Goal: Browse casually

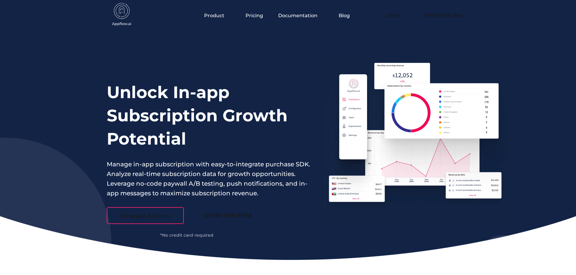
drag, startPoint x: 118, startPoint y: 124, endPoint x: 75, endPoint y: 120, distance: 42.5
click at [75, 120] on div "Unlock In-app Subscription Growth Potential Manage in-app subscription with eas…" at bounding box center [288, 145] width 576 height 229
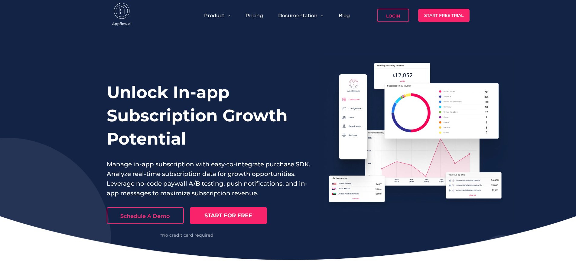
drag, startPoint x: 367, startPoint y: 2, endPoint x: 451, endPoint y: 4, distance: 83.7
click at [451, 4] on div "Product Pricing Documentation Blog Login Start Free Trial" at bounding box center [288, 15] width 363 height 31
drag, startPoint x: 451, startPoint y: 1, endPoint x: 404, endPoint y: 1, distance: 47.4
click at [404, 1] on div "Product Pricing Documentation Blog Login Start Free Trial" at bounding box center [288, 15] width 363 height 31
drag, startPoint x: 404, startPoint y: 1, endPoint x: 391, endPoint y: 1, distance: 12.7
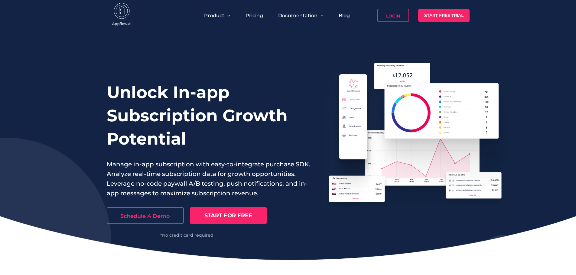
click at [391, 1] on div "Product Pricing Documentation Blog Login Start Free Trial" at bounding box center [288, 15] width 363 height 31
drag, startPoint x: 392, startPoint y: -1, endPoint x: 348, endPoint y: 53, distance: 68.9
click at [348, 53] on div "Unlock In-app Subscription Growth Potential Manage in-app subscription with eas…" at bounding box center [288, 145] width 576 height 229
